Goal: Information Seeking & Learning: Check status

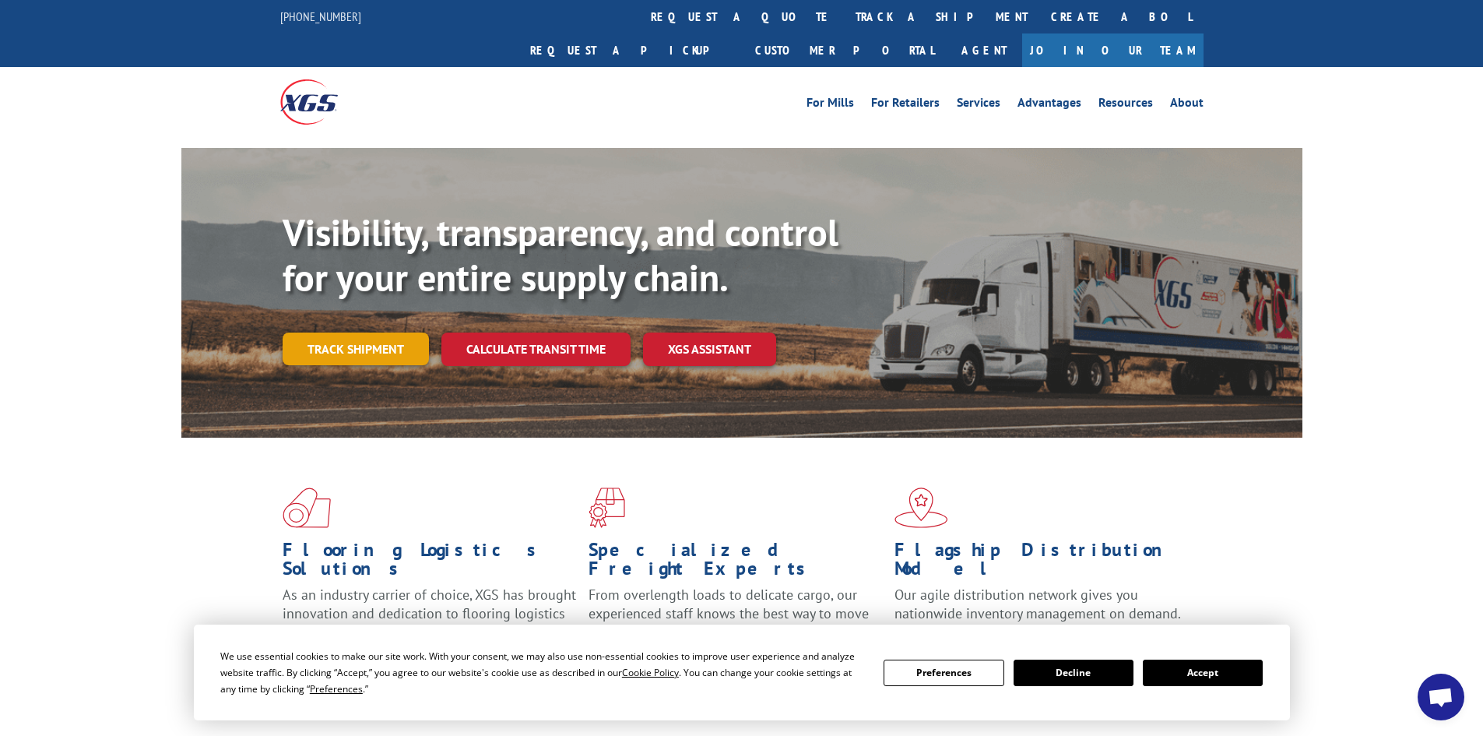
click at [386, 332] on link "Track shipment" at bounding box center [356, 348] width 146 height 33
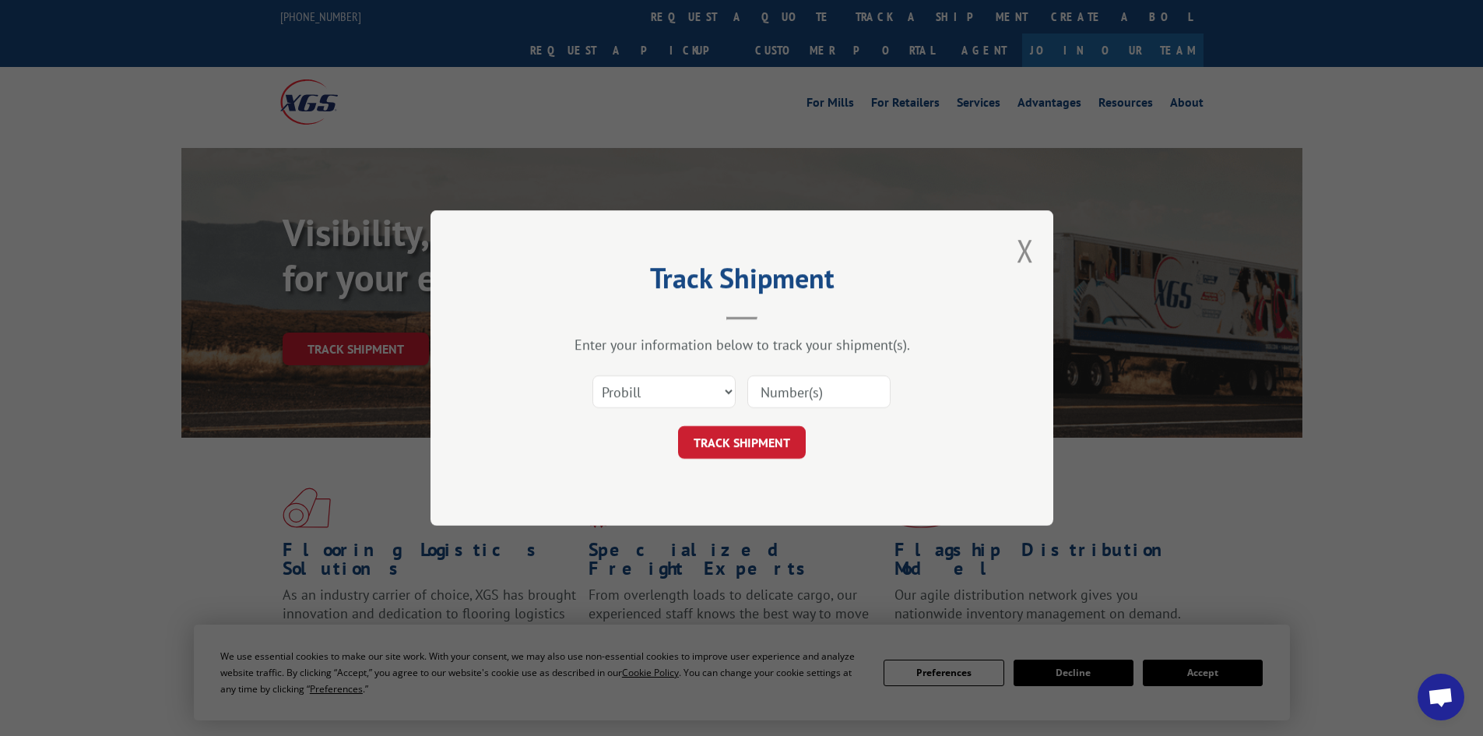
click at [778, 386] on input at bounding box center [818, 391] width 143 height 33
click at [698, 388] on select "Select category... Probill BOL PO" at bounding box center [663, 391] width 143 height 33
select select "po"
click at [592, 375] on select "Select category... Probill BOL PO" at bounding box center [663, 391] width 143 height 33
click at [800, 403] on input at bounding box center [818, 391] width 143 height 33
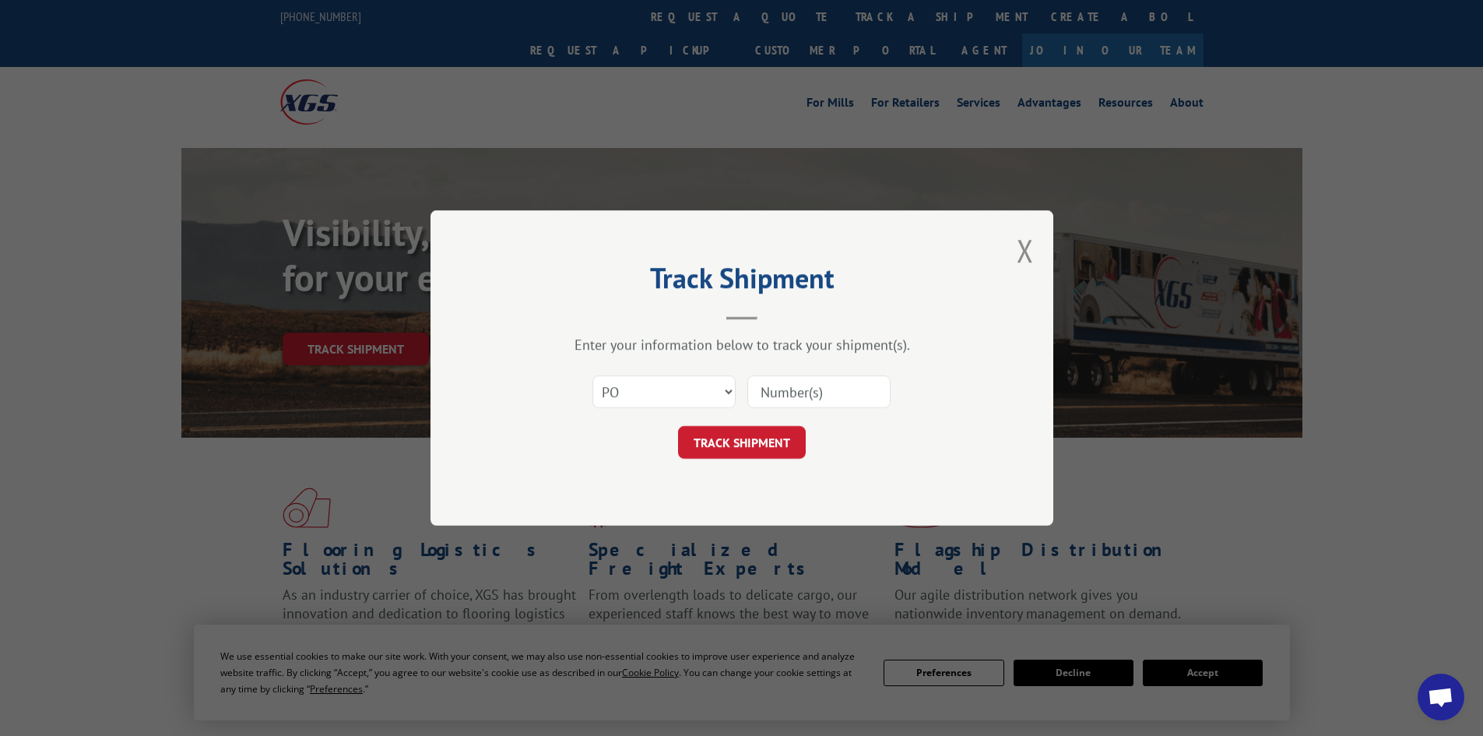
paste input "17522907"
type input "17522907"
click at [779, 448] on button "TRACK SHIPMENT" at bounding box center [742, 442] width 128 height 33
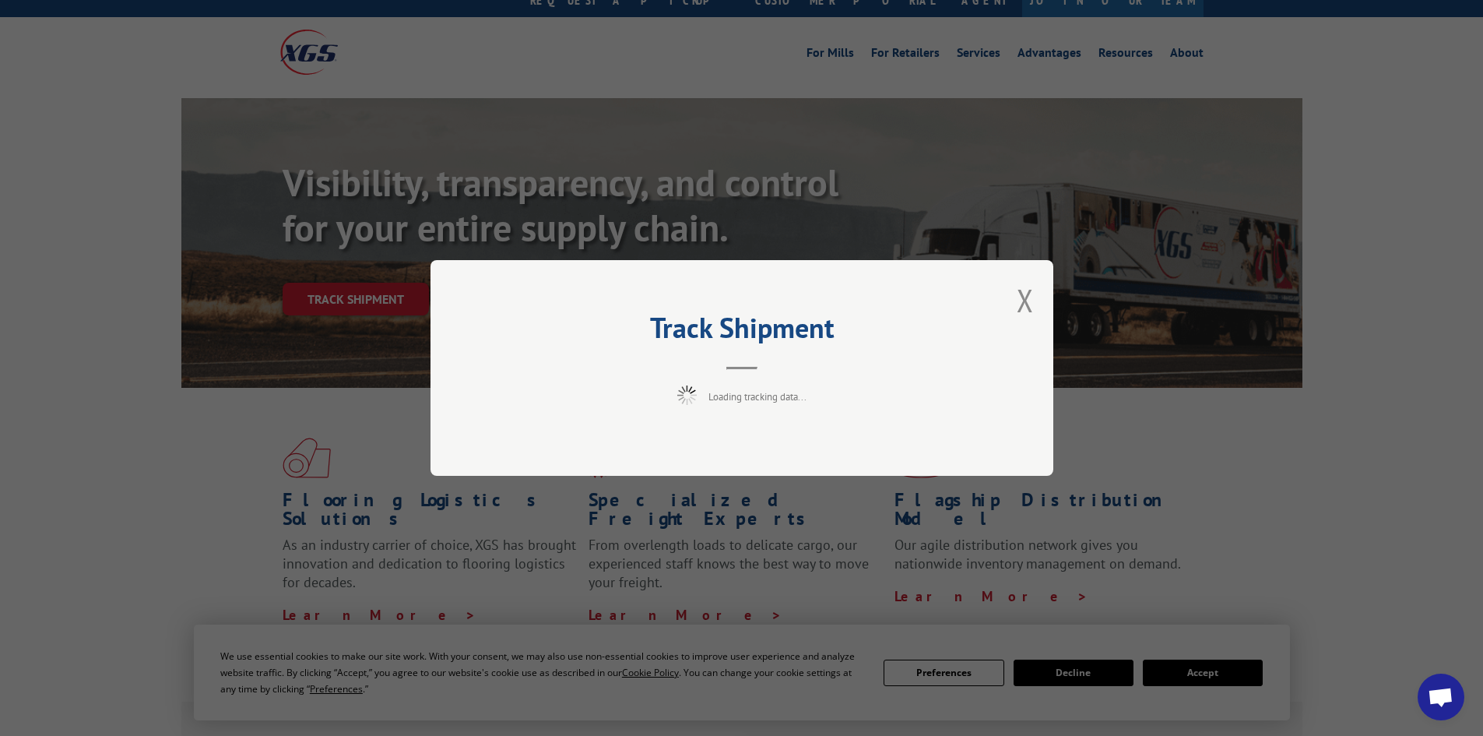
scroll to position [78, 0]
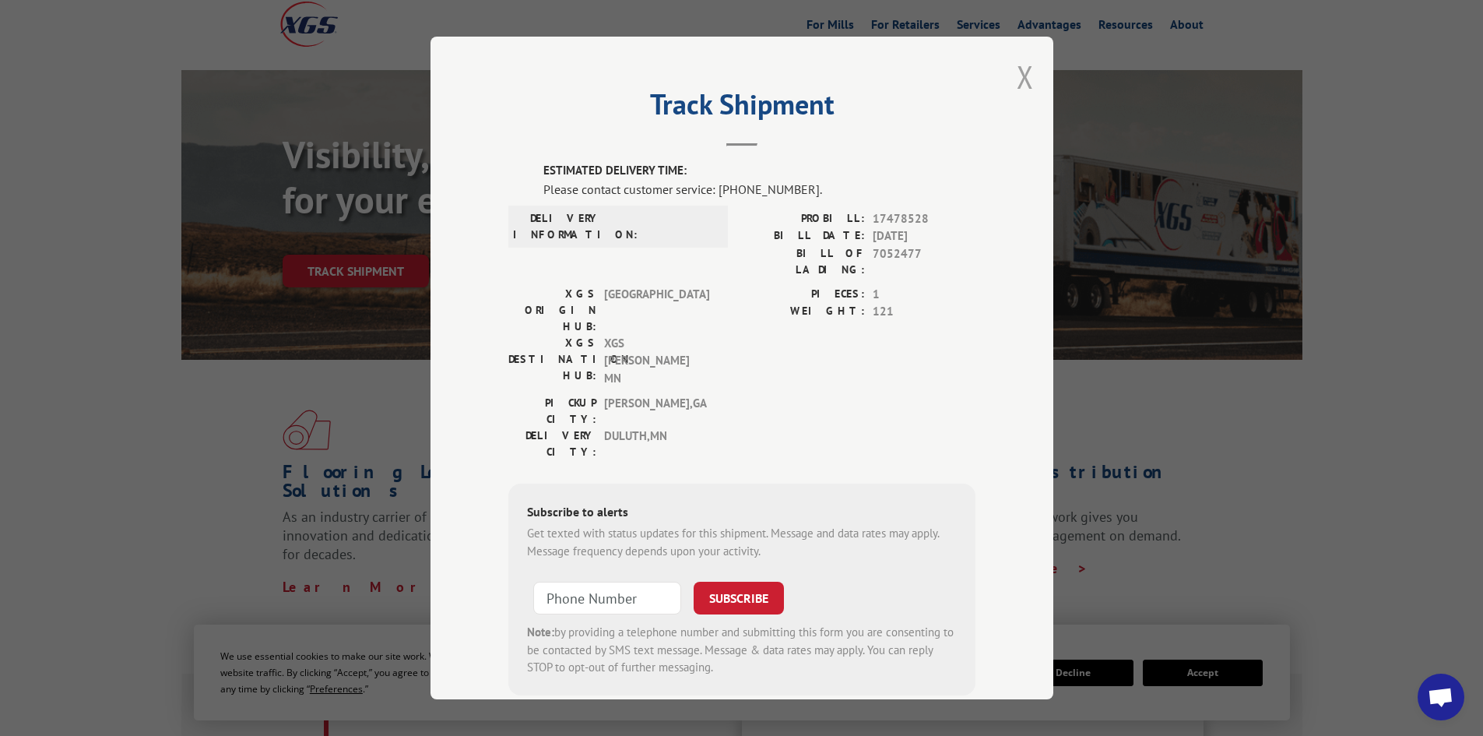
click at [1022, 77] on button "Close modal" at bounding box center [1025, 76] width 17 height 41
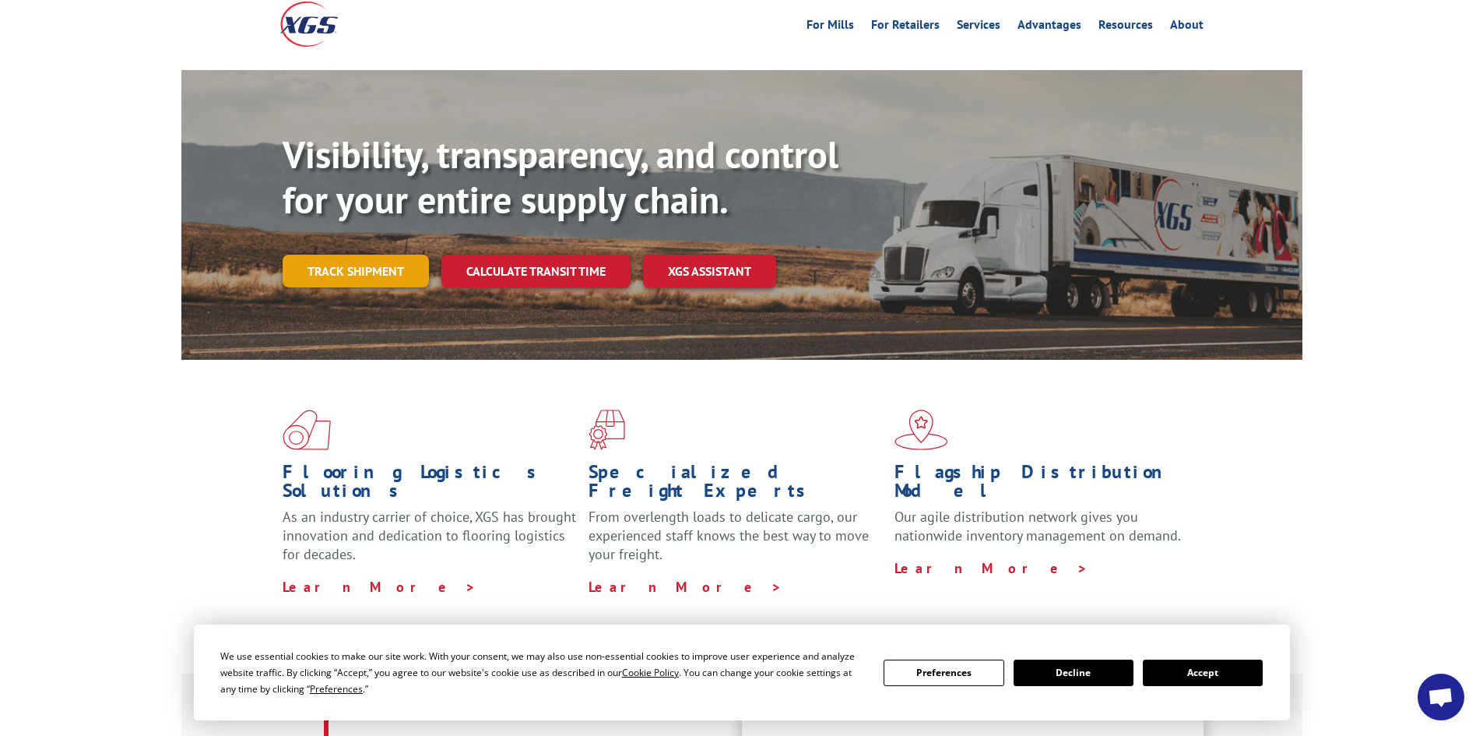
click at [384, 255] on link "Track shipment" at bounding box center [356, 271] width 146 height 33
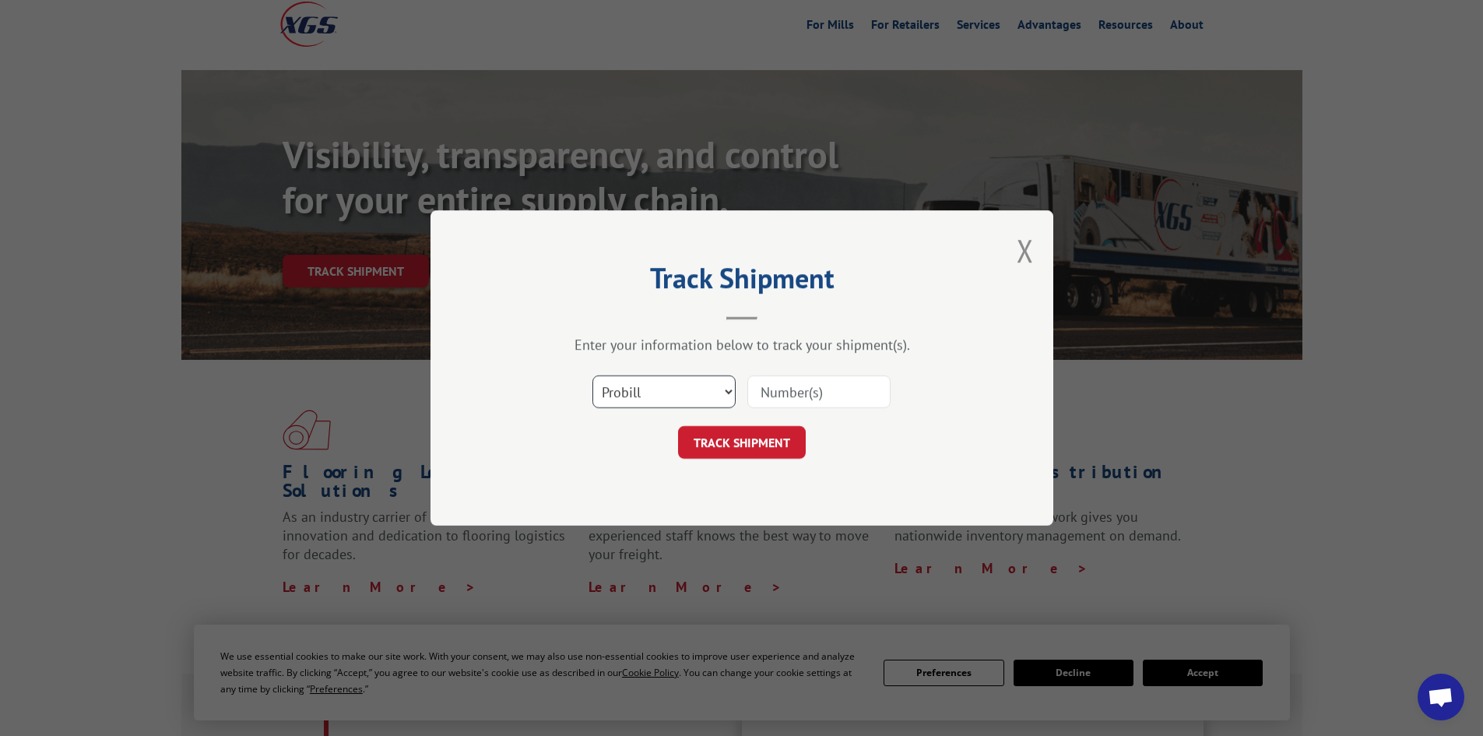
click at [650, 392] on select "Select category... Probill BOL PO" at bounding box center [663, 391] width 143 height 33
select select "bol"
click at [592, 375] on select "Select category... Probill BOL PO" at bounding box center [663, 391] width 143 height 33
click at [792, 392] on input at bounding box center [818, 391] width 143 height 33
paste input "7052477"
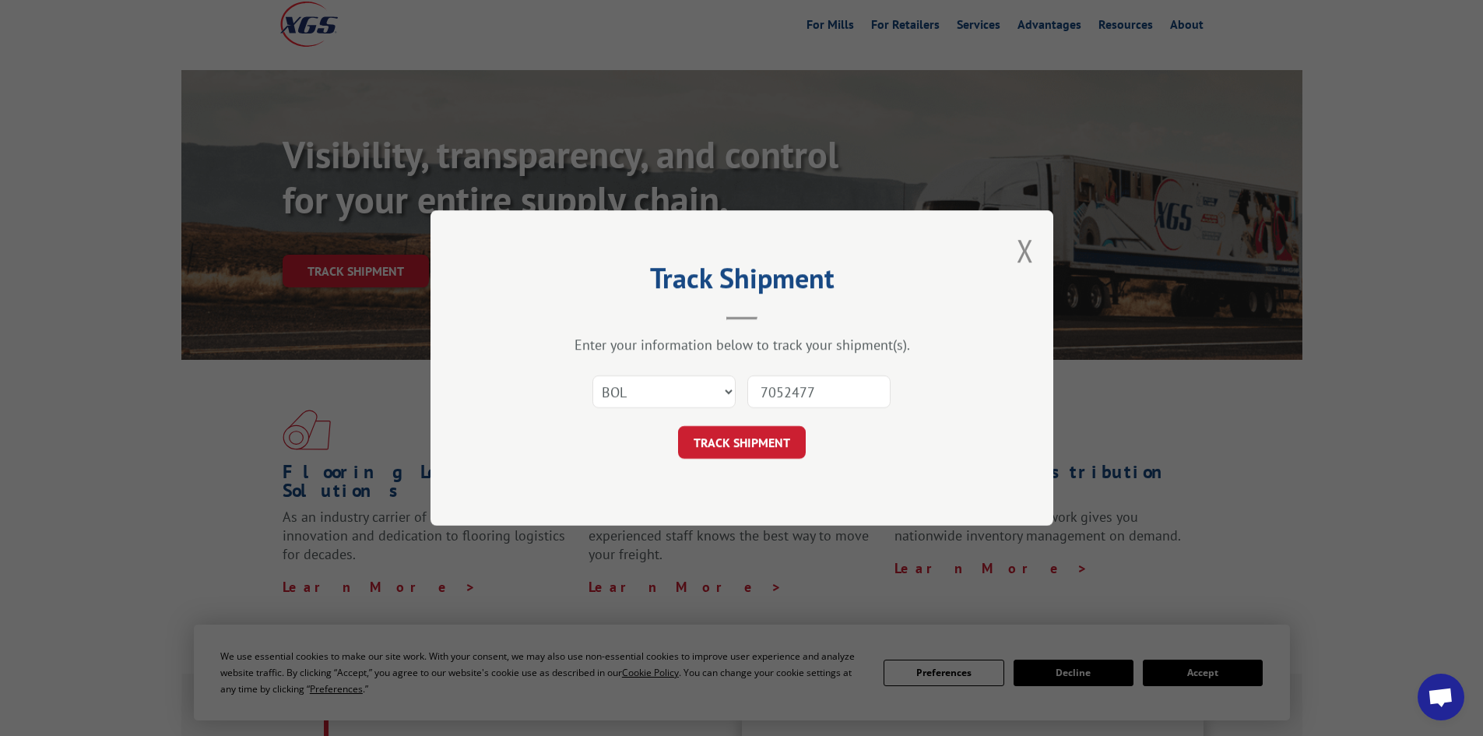
type input "7052477"
click at [678, 426] on button "TRACK SHIPMENT" at bounding box center [742, 442] width 128 height 33
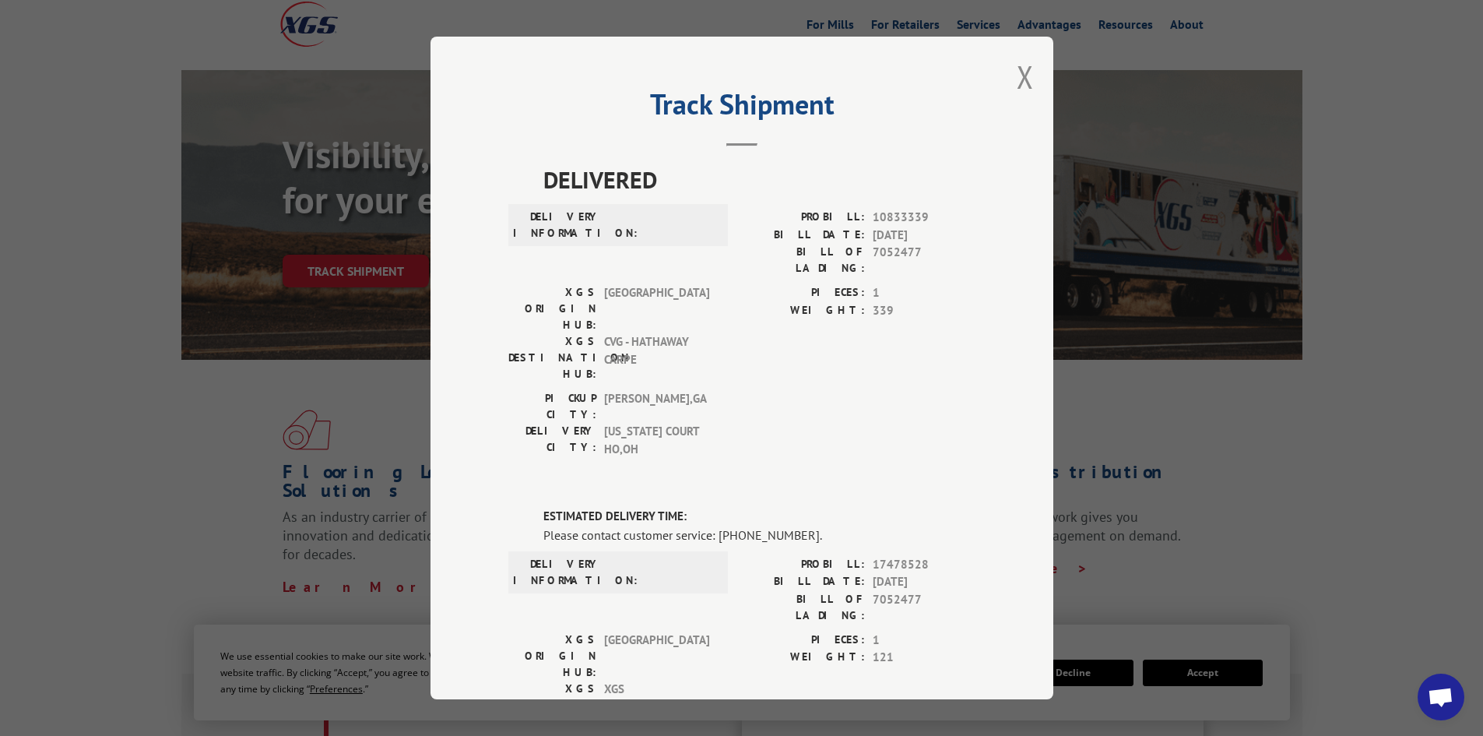
scroll to position [0, 0]
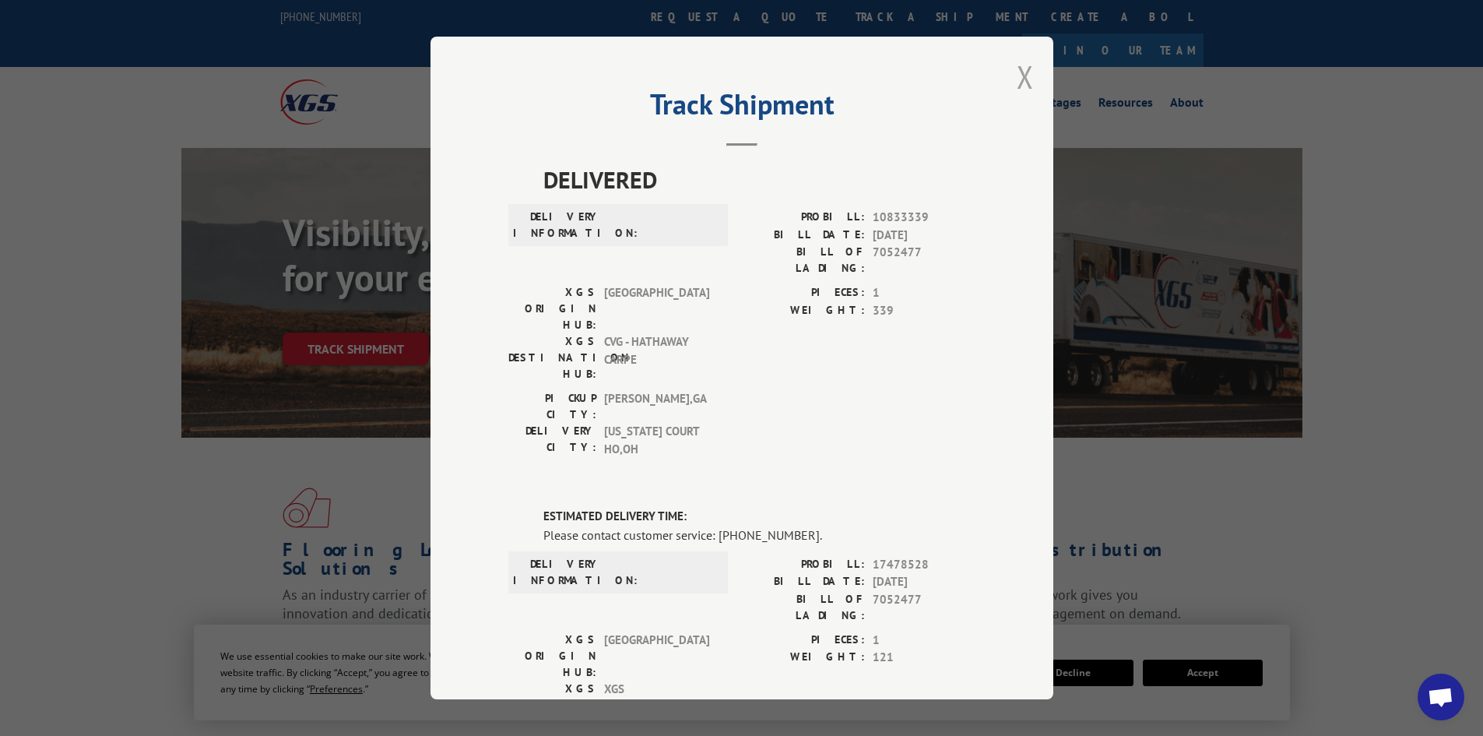
click at [1020, 75] on button "Close modal" at bounding box center [1025, 76] width 17 height 41
